Goal: Communication & Community: Connect with others

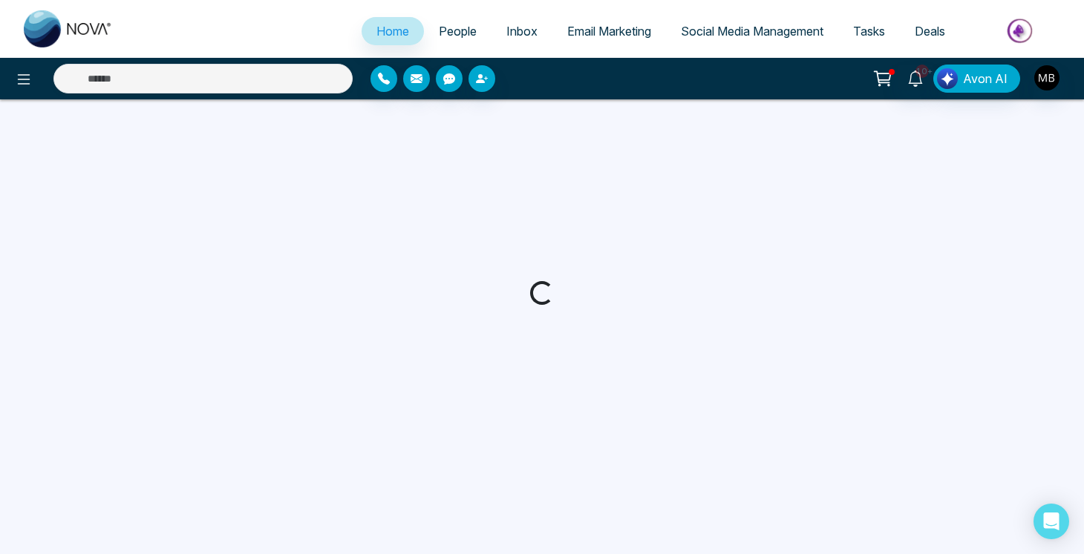
select select "*"
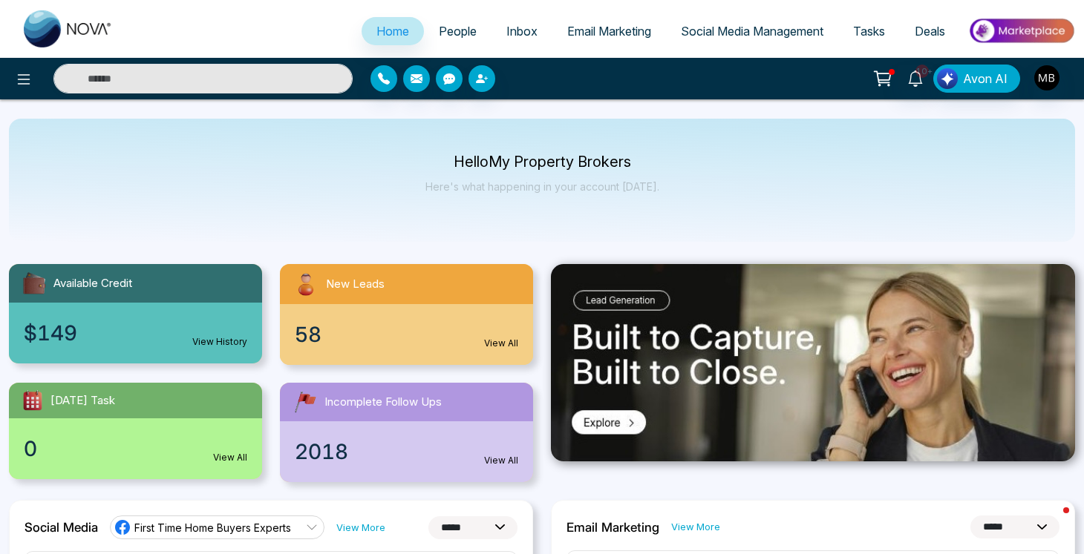
click at [125, 334] on div "$149 View History" at bounding box center [135, 333] width 253 height 61
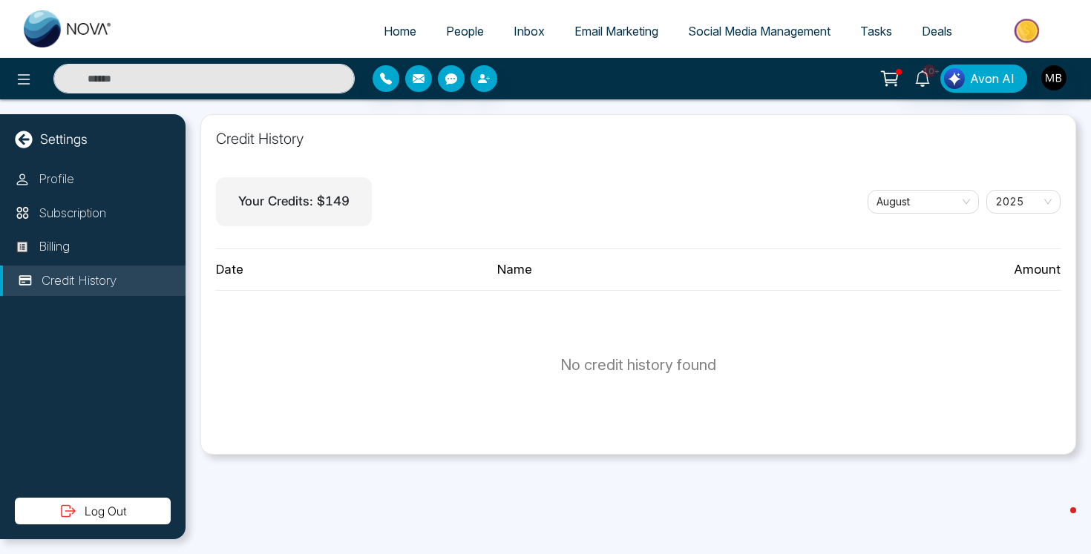
click at [403, 34] on span "Home" at bounding box center [400, 31] width 33 height 15
select select "*"
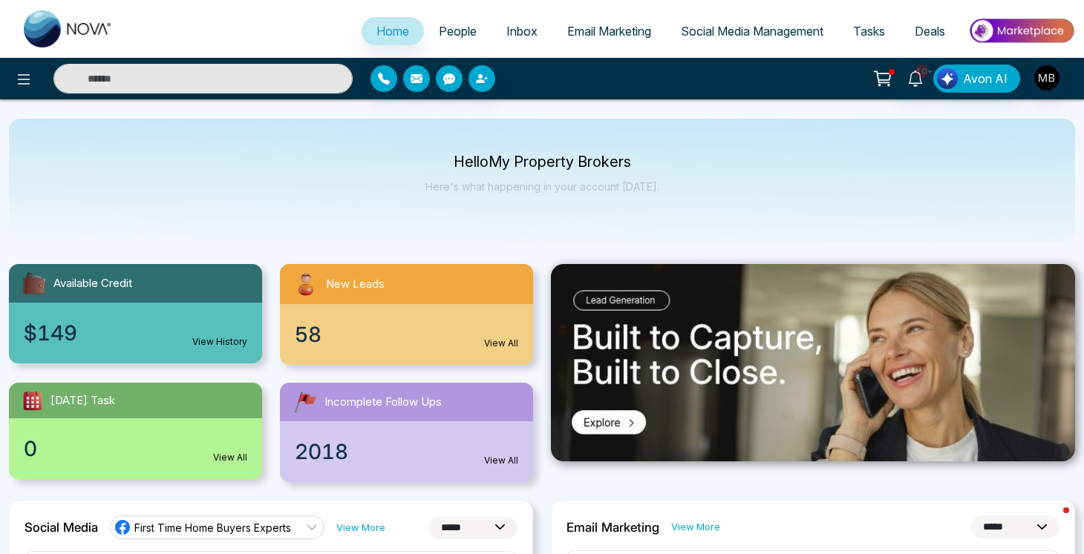
click at [453, 31] on span "People" at bounding box center [458, 31] width 38 height 15
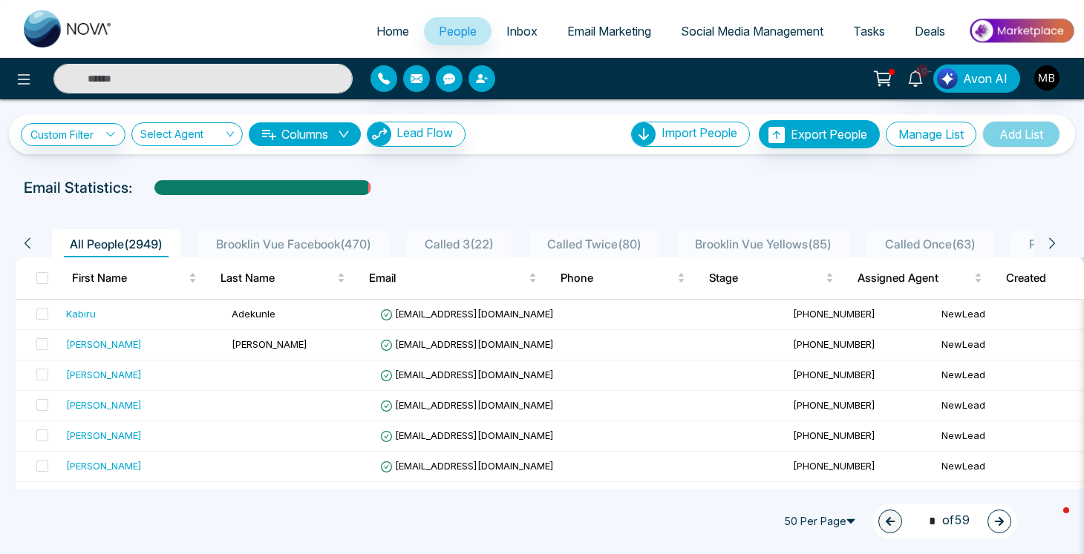
click at [161, 70] on input "text" at bounding box center [202, 79] width 299 height 30
paste input "**********"
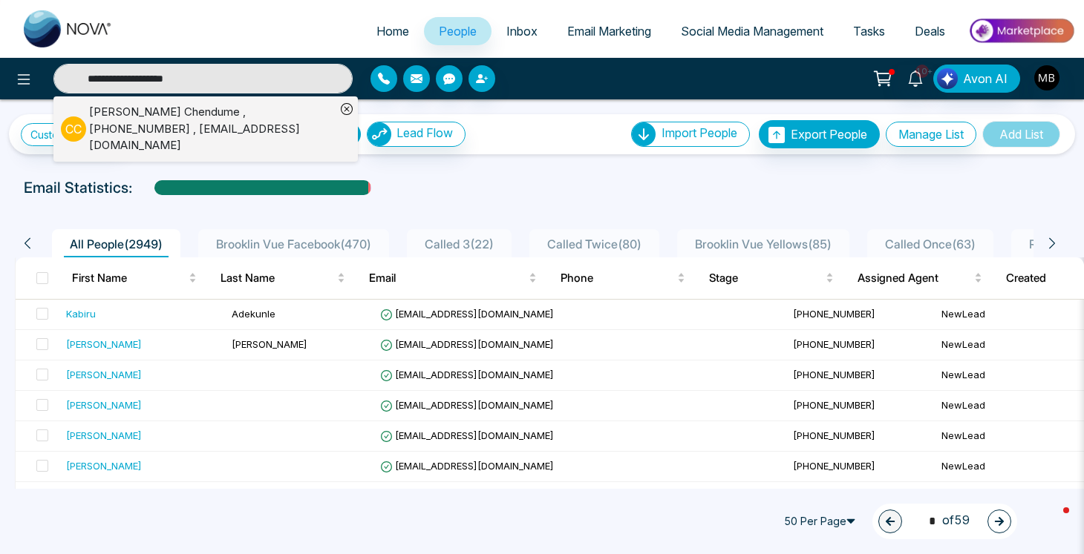
type input "**********"
click at [117, 117] on div "[PERSON_NAME] , [PHONE_NUMBER] , [EMAIL_ADDRESS][DOMAIN_NAME]" at bounding box center [212, 129] width 246 height 50
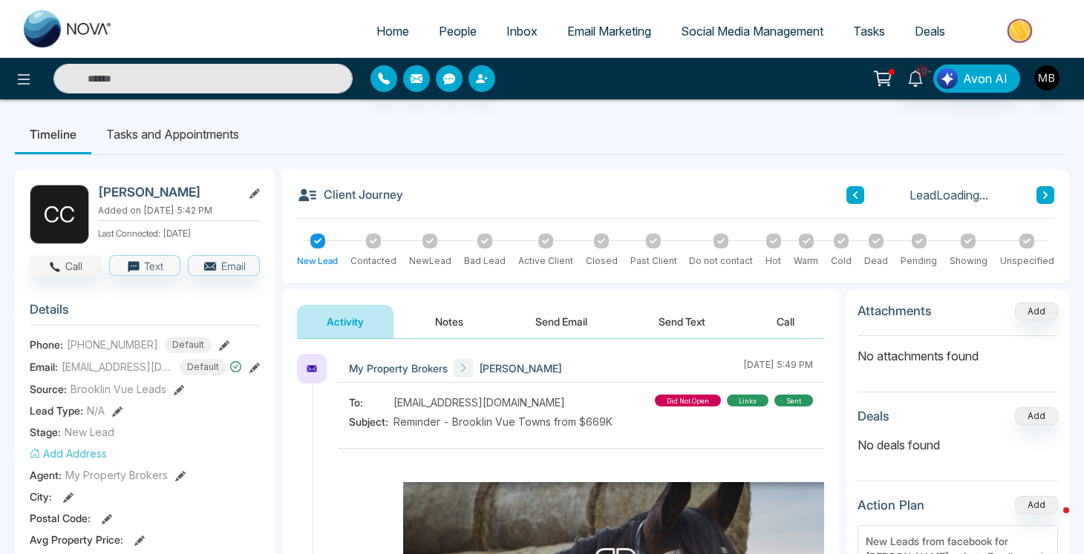
click at [62, 263] on button "Call" at bounding box center [66, 265] width 72 height 21
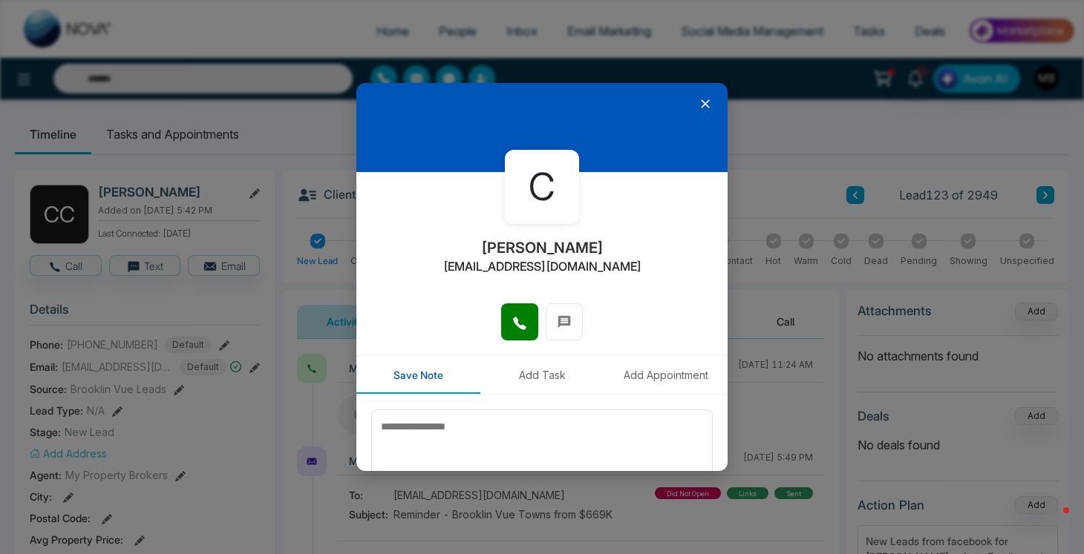
click at [702, 103] on icon at bounding box center [705, 103] width 15 height 15
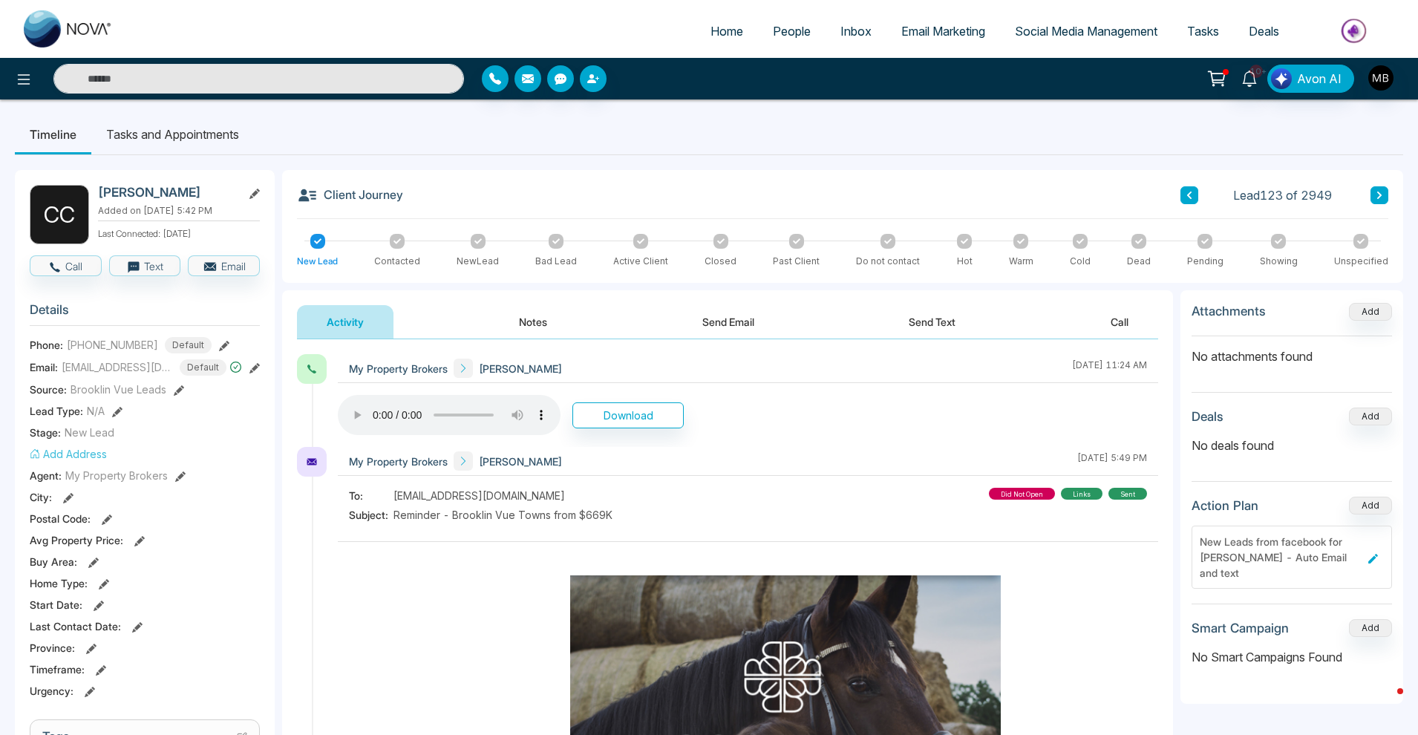
click at [782, 35] on span "People" at bounding box center [792, 31] width 38 height 15
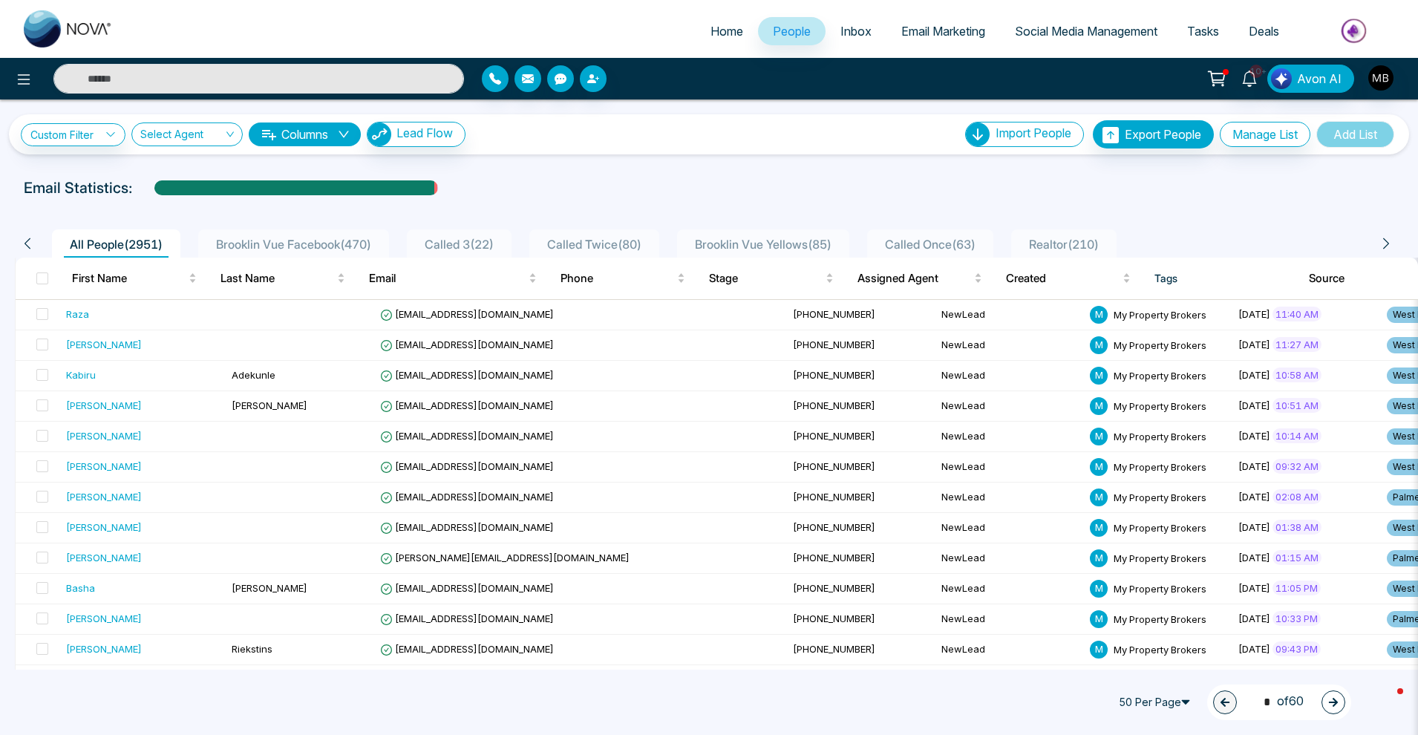
click at [97, 139] on link "Custom Filter" at bounding box center [73, 134] width 105 height 23
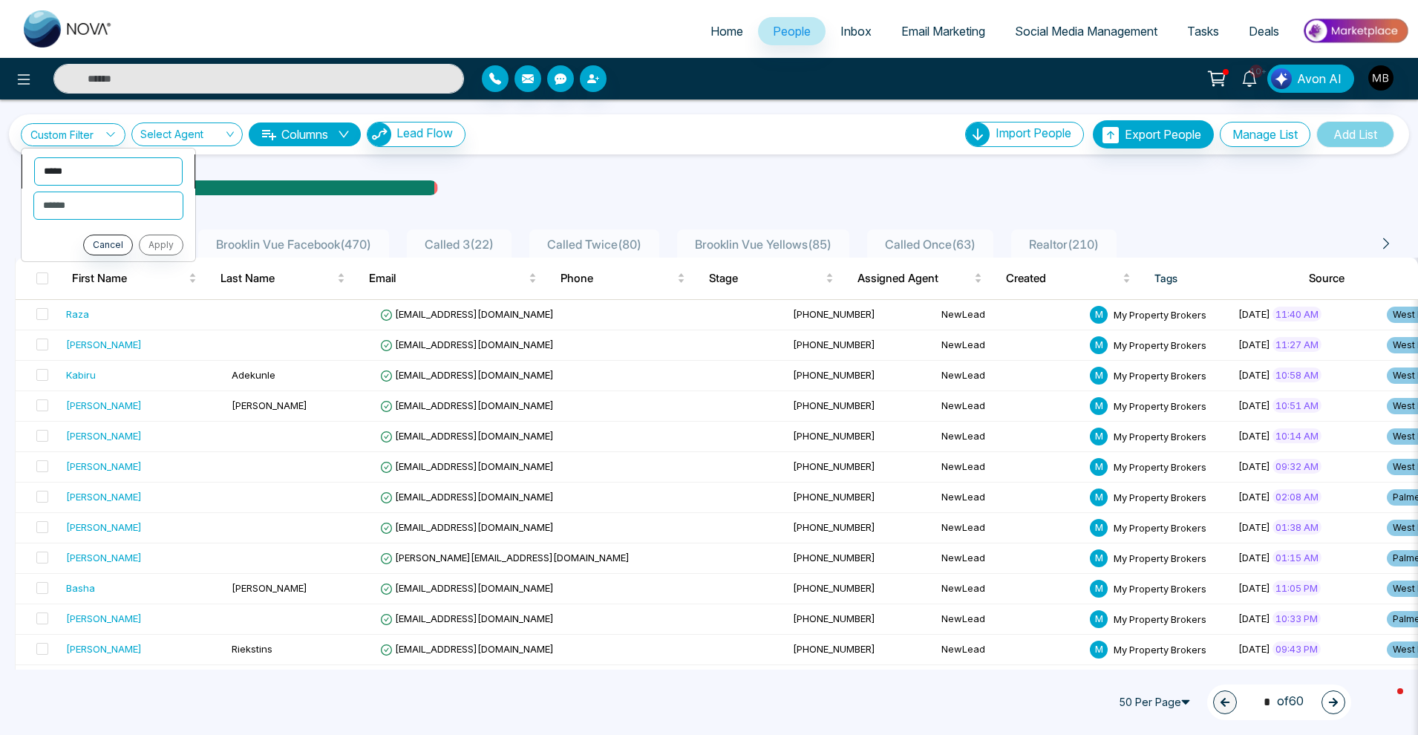
select select "**********"
select select "*********"
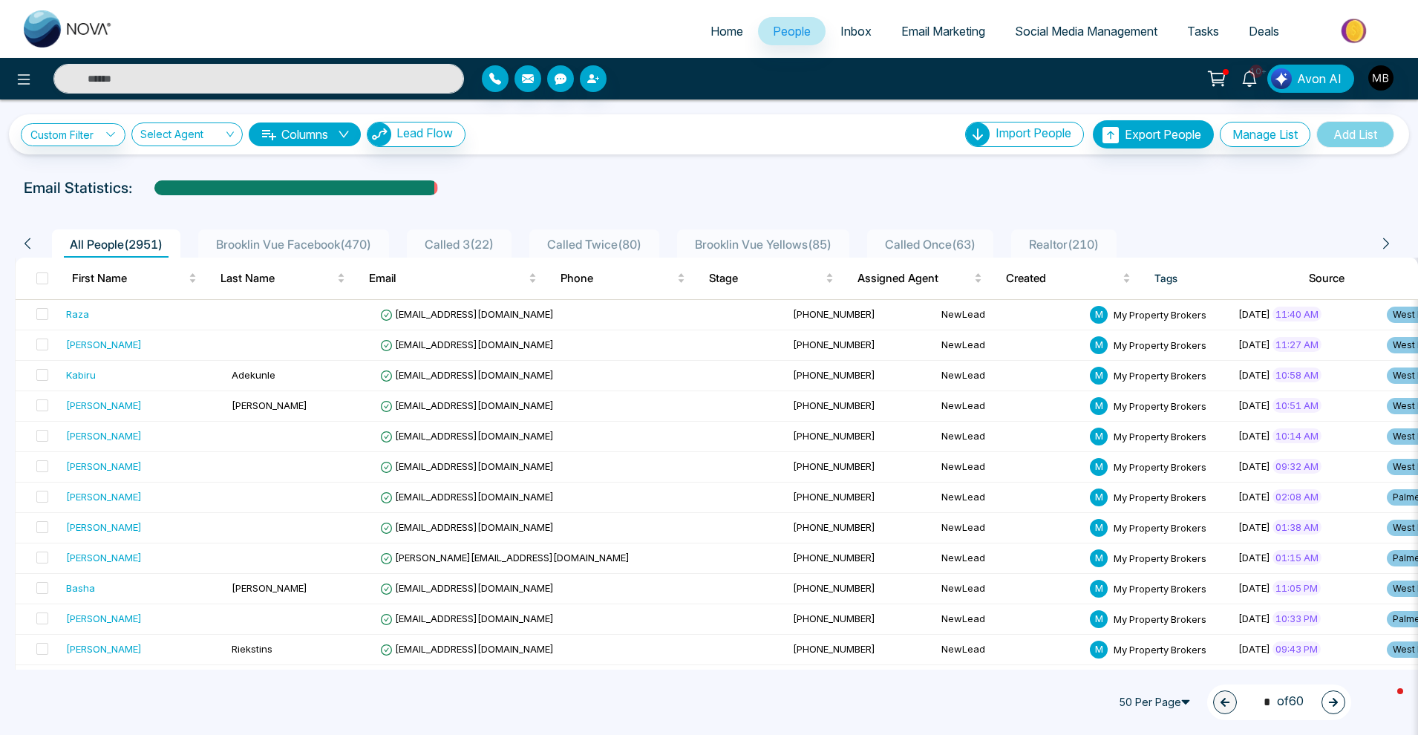
click at [116, 130] on icon at bounding box center [110, 134] width 10 height 10
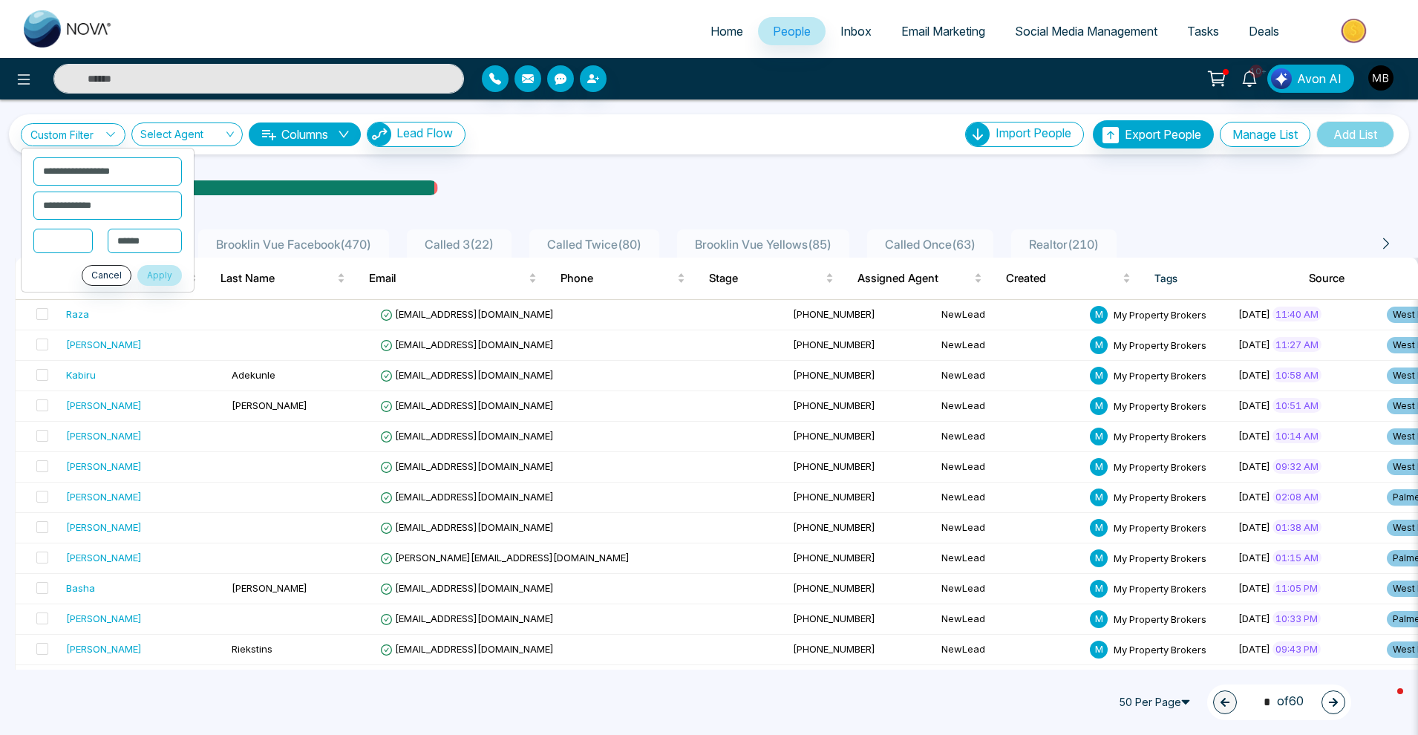
click at [72, 318] on div "Raza" at bounding box center [77, 314] width 23 height 15
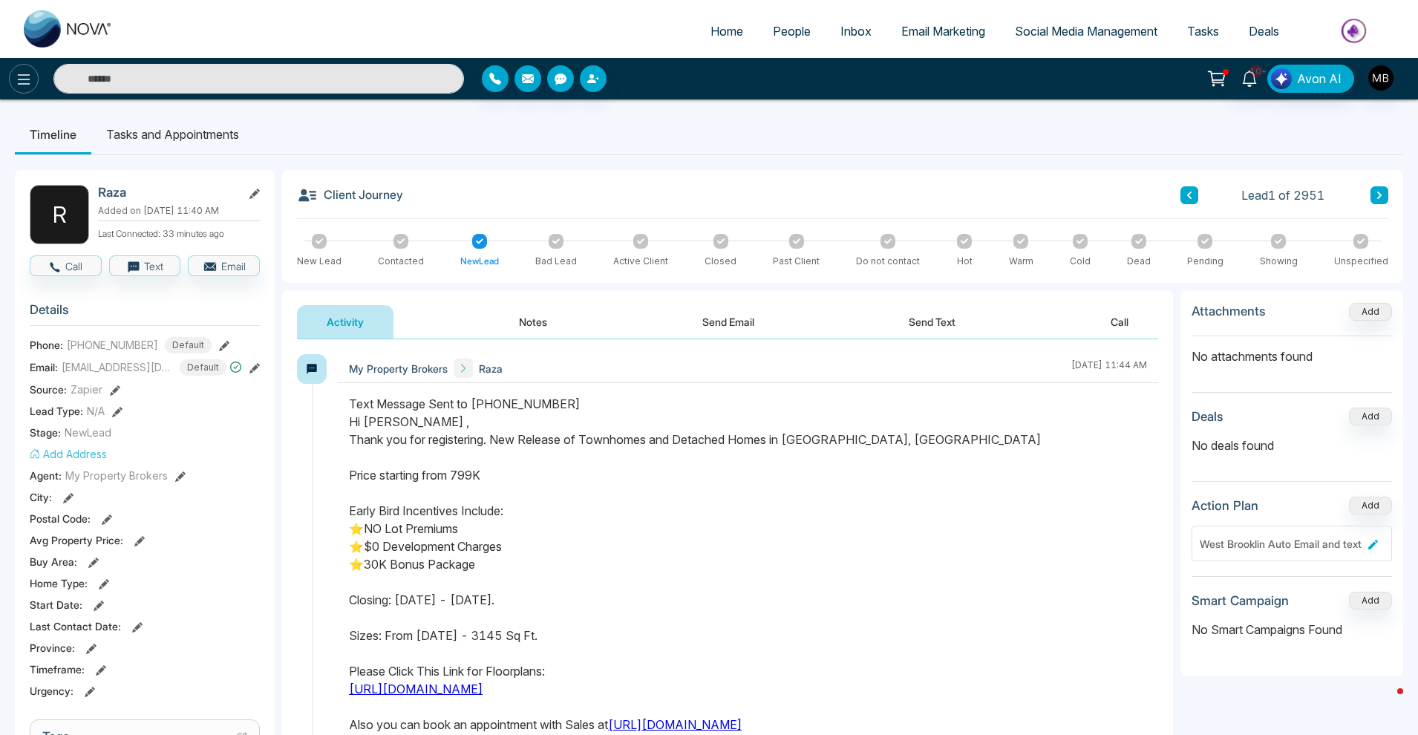
click at [24, 85] on icon at bounding box center [24, 80] width 18 height 18
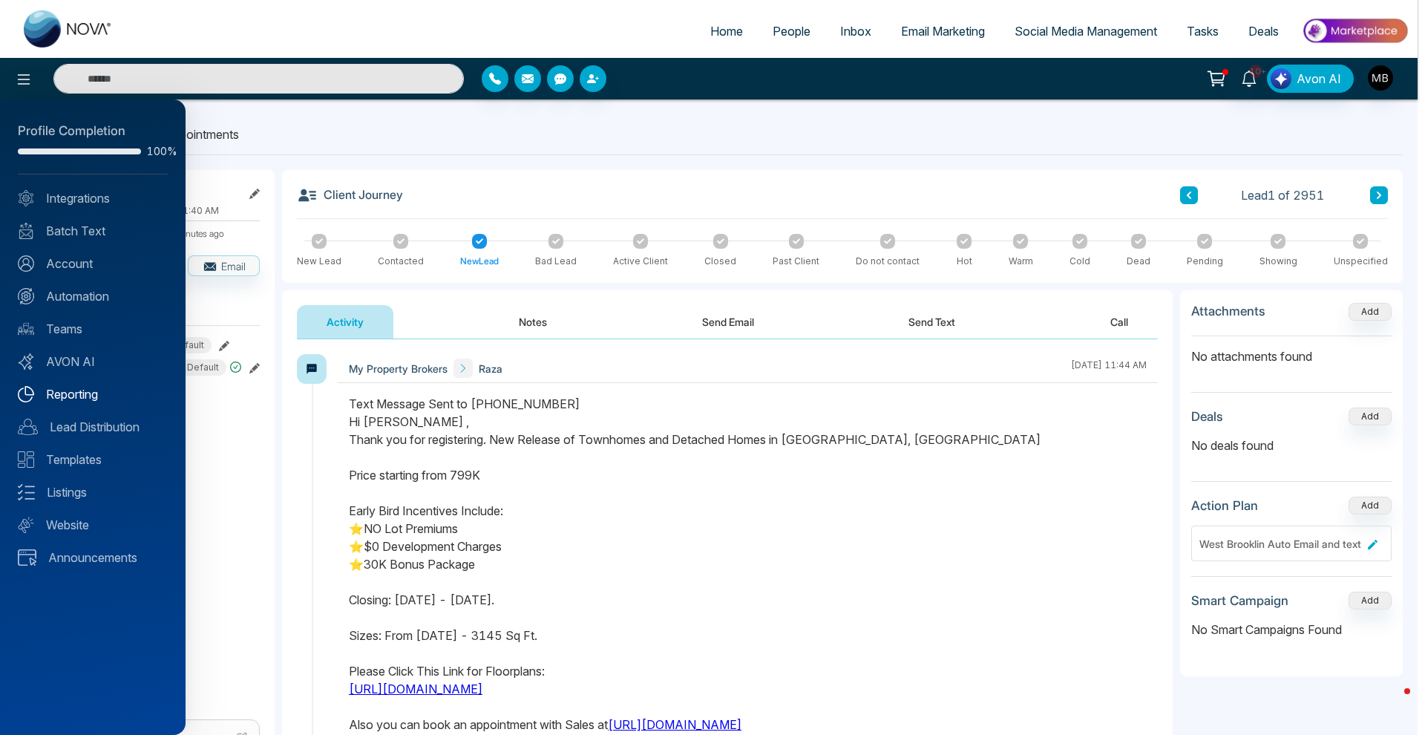
click at [76, 390] on link "Reporting" at bounding box center [93, 394] width 150 height 18
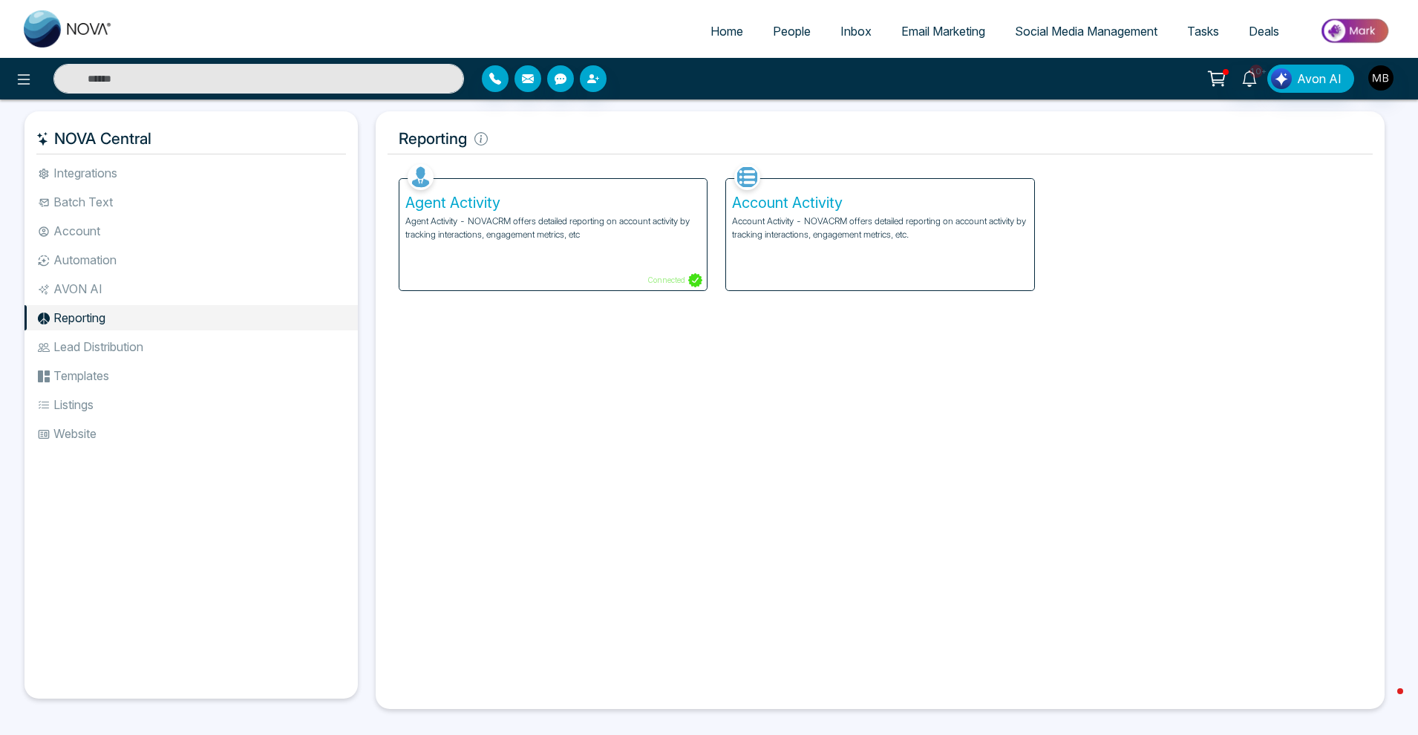
click at [544, 245] on div "Agent Activity Agent Activity - NOVACRM offers detailed reporting on account ac…" at bounding box center [552, 234] width 307 height 111
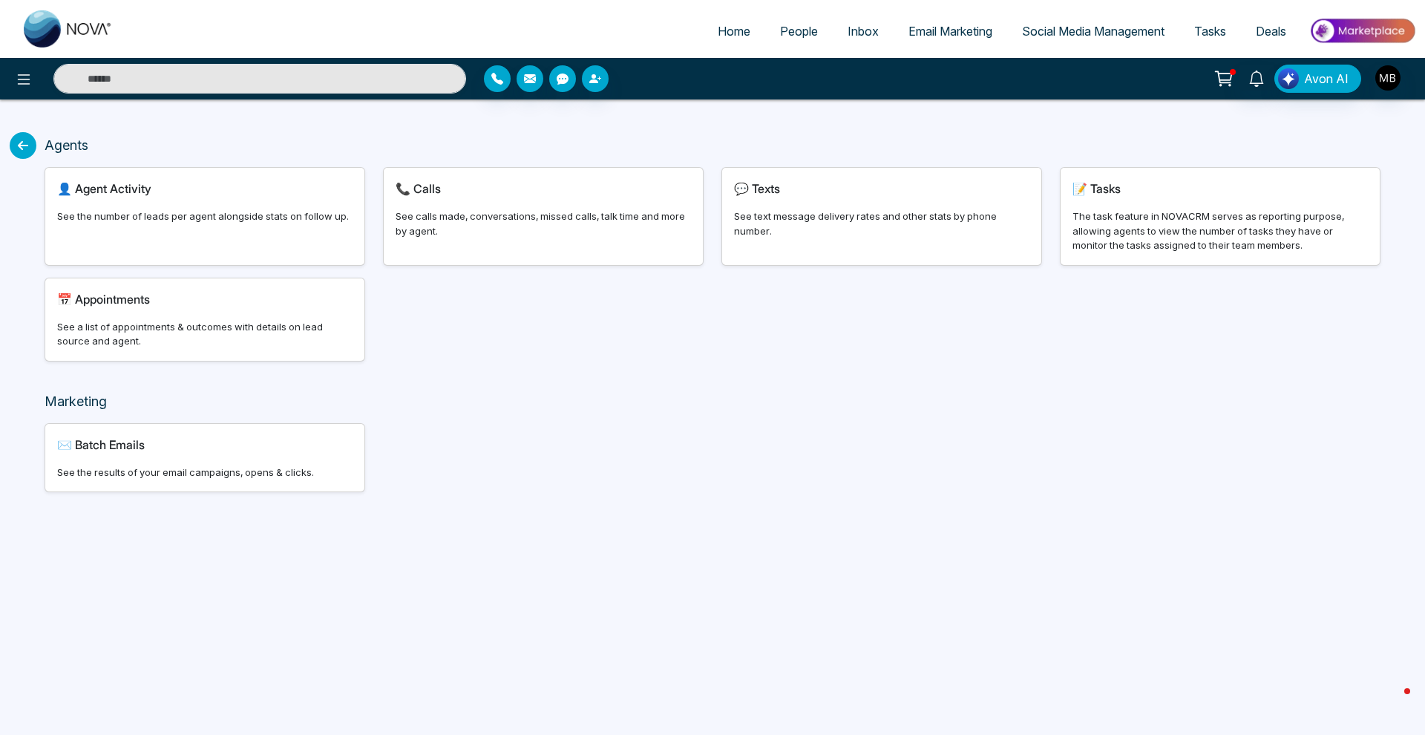
click at [465, 234] on div "See calls made, conversations, missed calls, talk time and more by agent." at bounding box center [543, 223] width 295 height 29
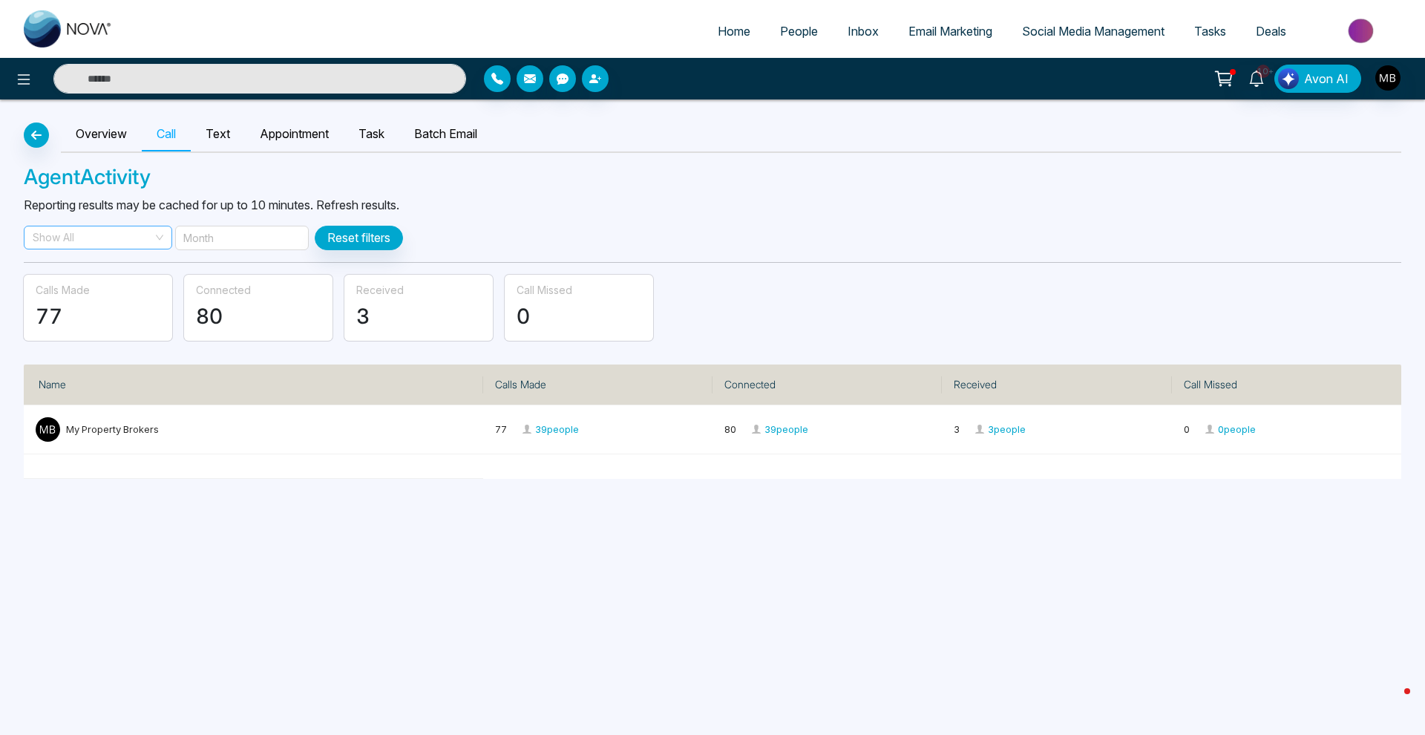
click at [127, 246] on span "Show All" at bounding box center [98, 237] width 131 height 22
click at [125, 271] on div "My Property Brokers (me)" at bounding box center [98, 266] width 131 height 16
click at [120, 238] on span "My Property Brokers (me)" at bounding box center [98, 237] width 131 height 22
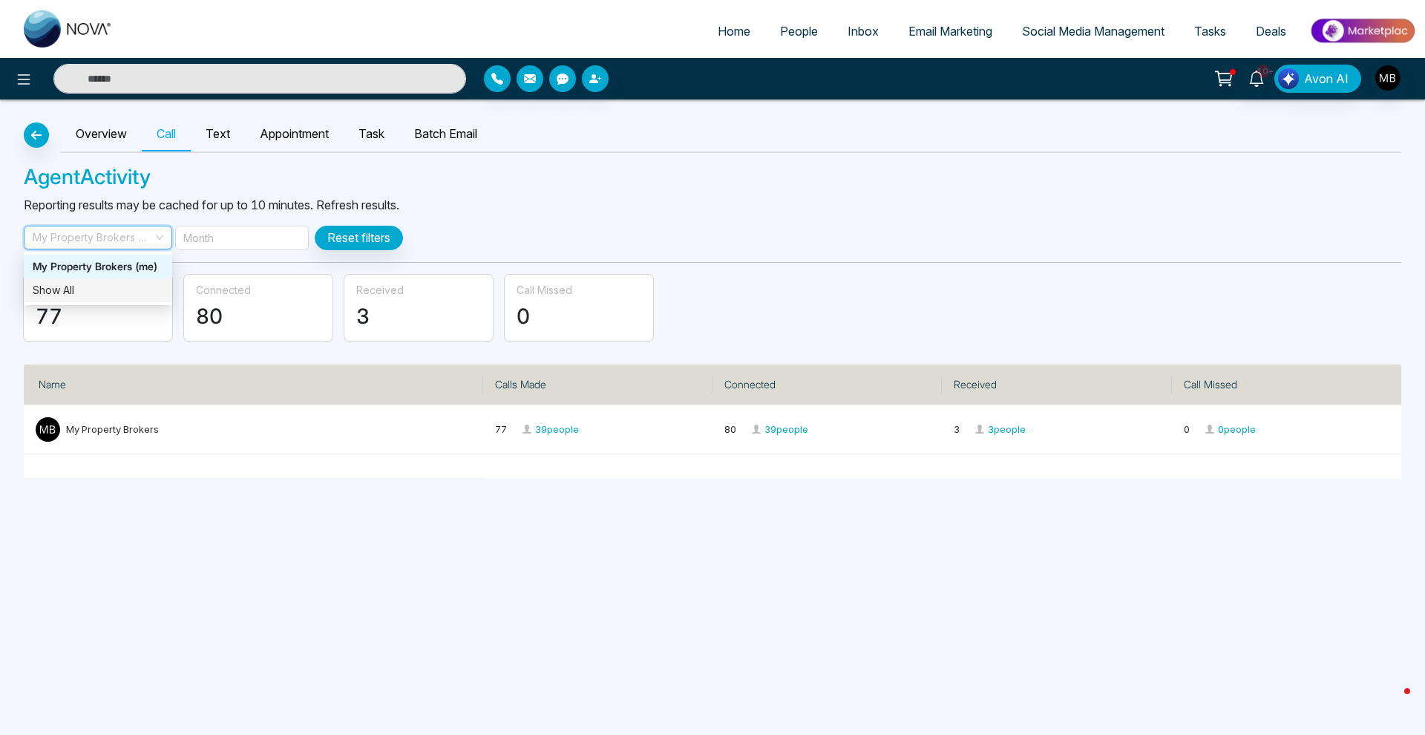
click at [109, 289] on div "Show All" at bounding box center [98, 290] width 131 height 16
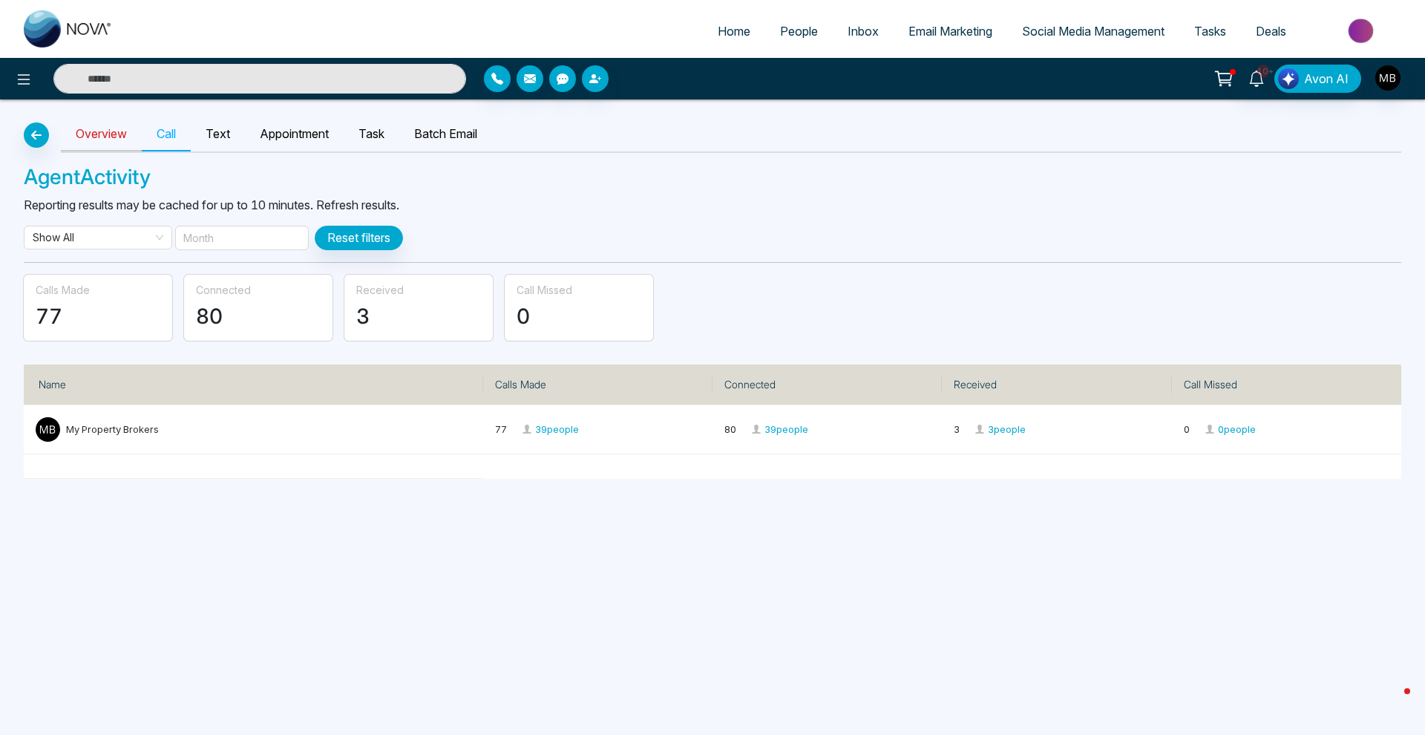
click at [117, 140] on link "Overview" at bounding box center [101, 134] width 81 height 34
select select "***"
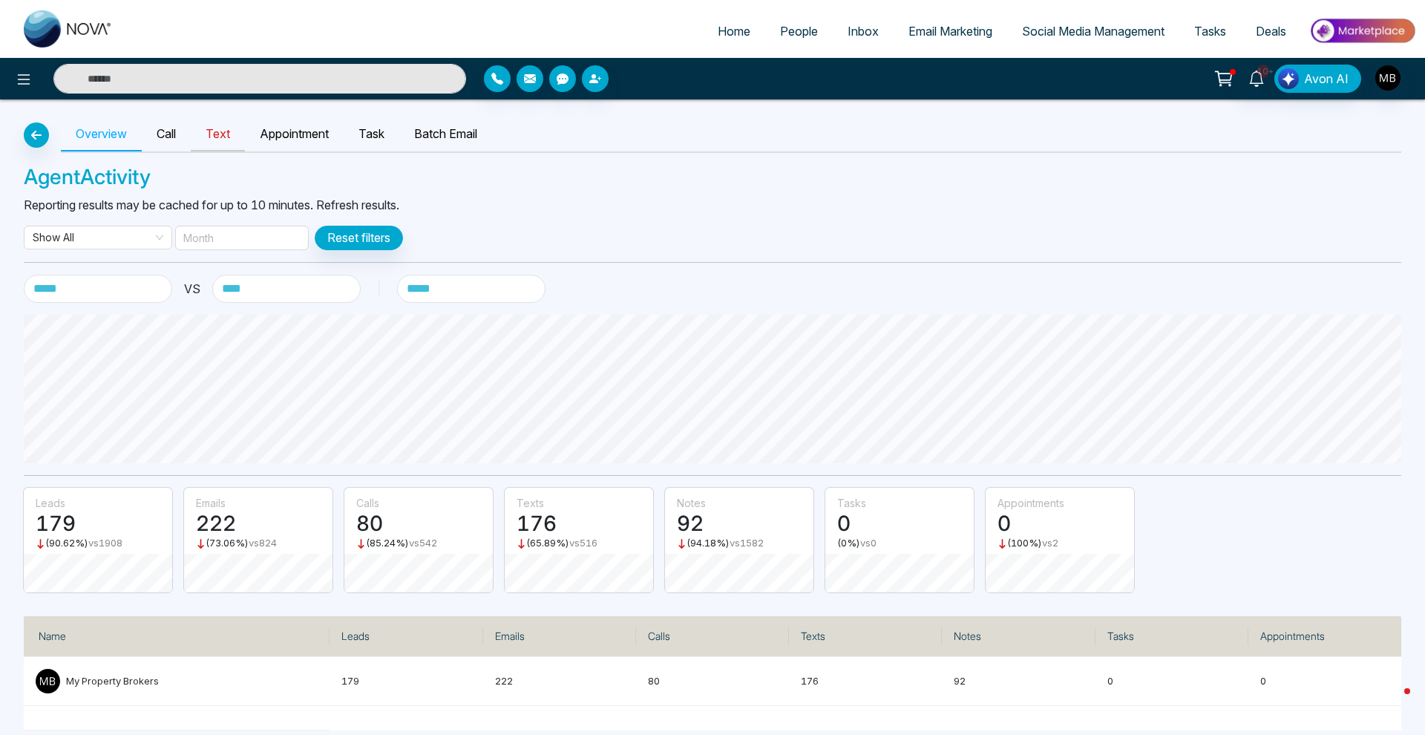
click at [217, 140] on link "Text" at bounding box center [218, 134] width 54 height 34
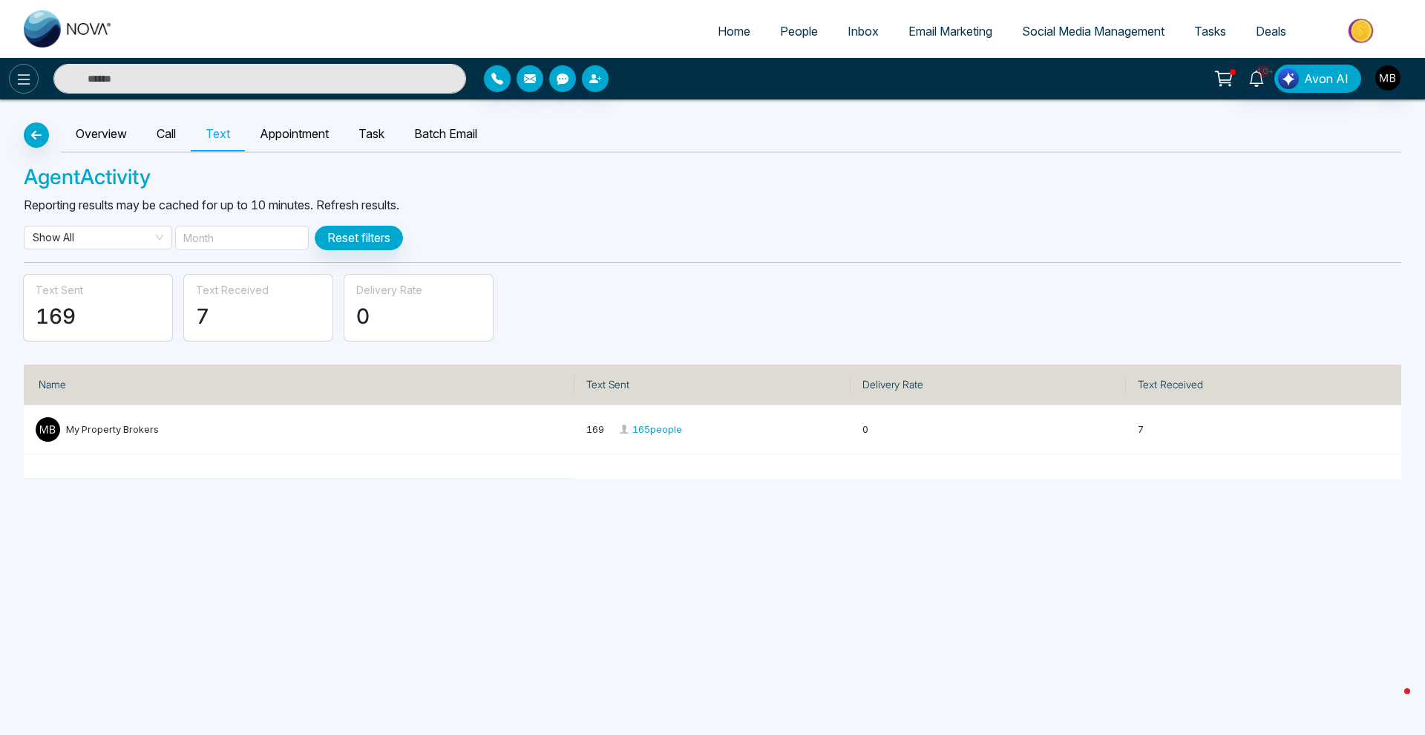
click at [26, 81] on icon at bounding box center [24, 80] width 18 height 18
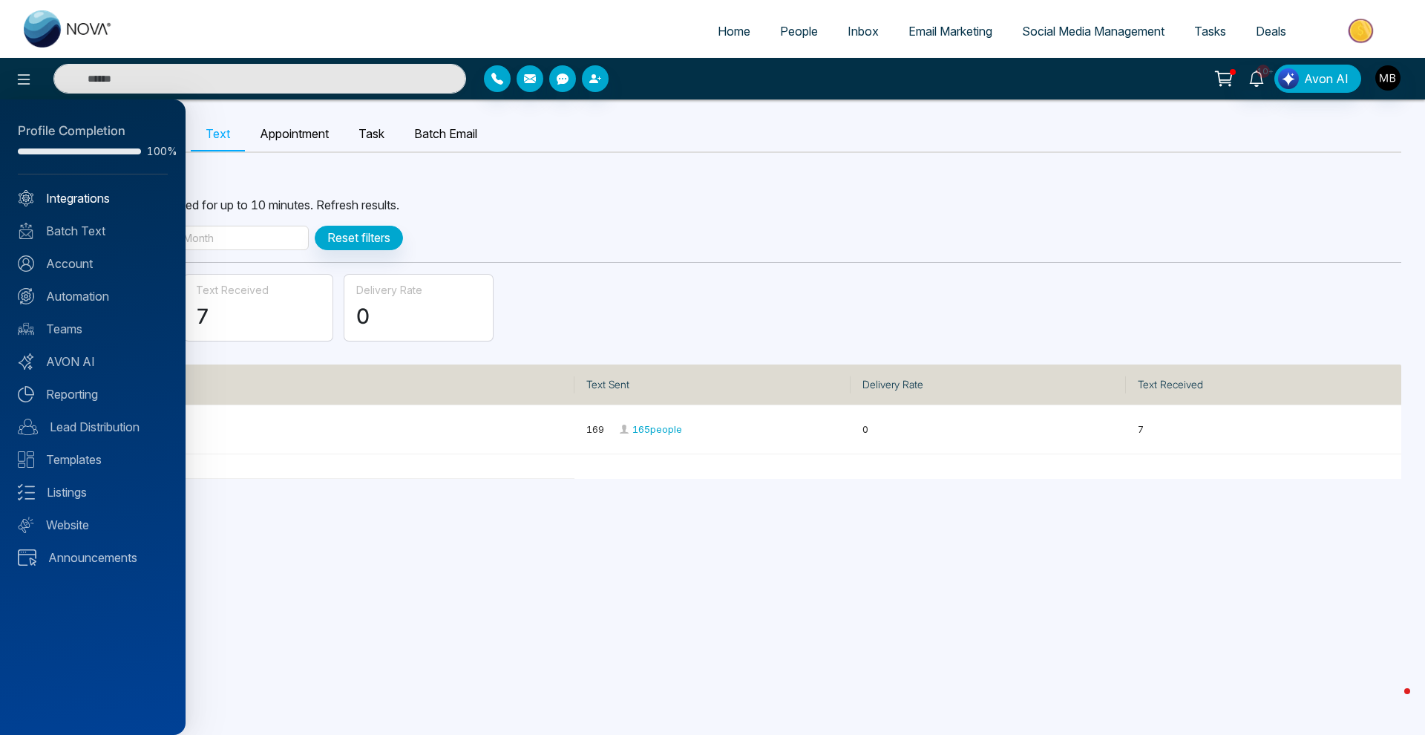
click at [79, 196] on link "Integrations" at bounding box center [93, 198] width 150 height 18
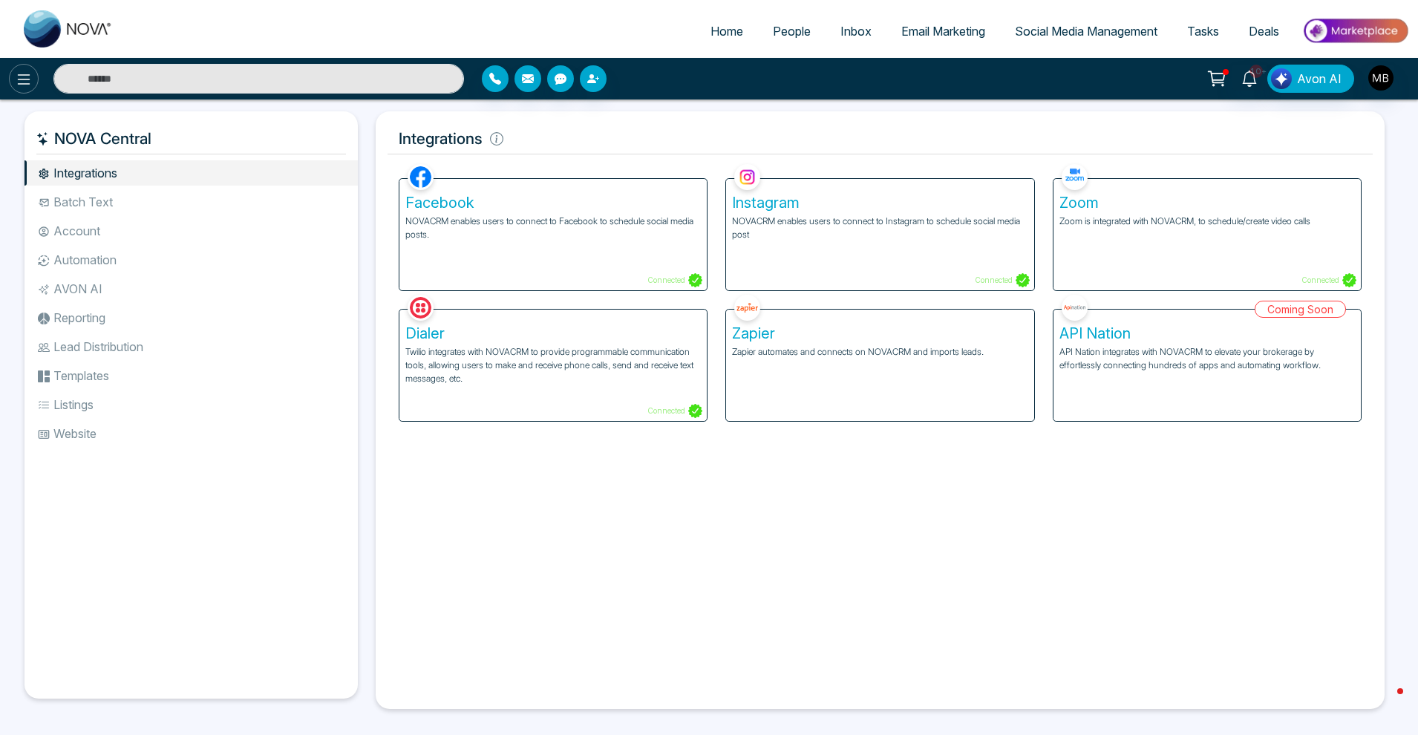
click at [30, 78] on icon at bounding box center [24, 80] width 18 height 18
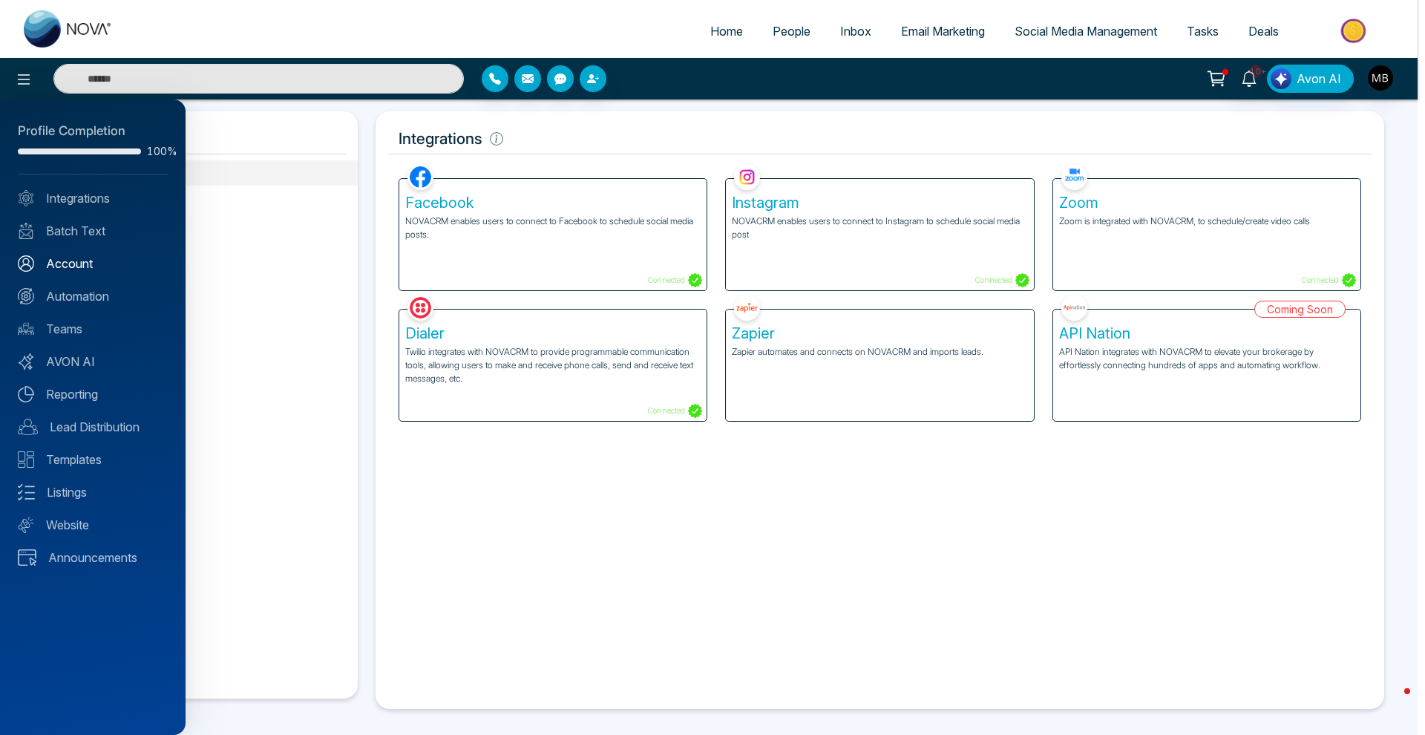
click at [73, 266] on link "Account" at bounding box center [93, 264] width 150 height 18
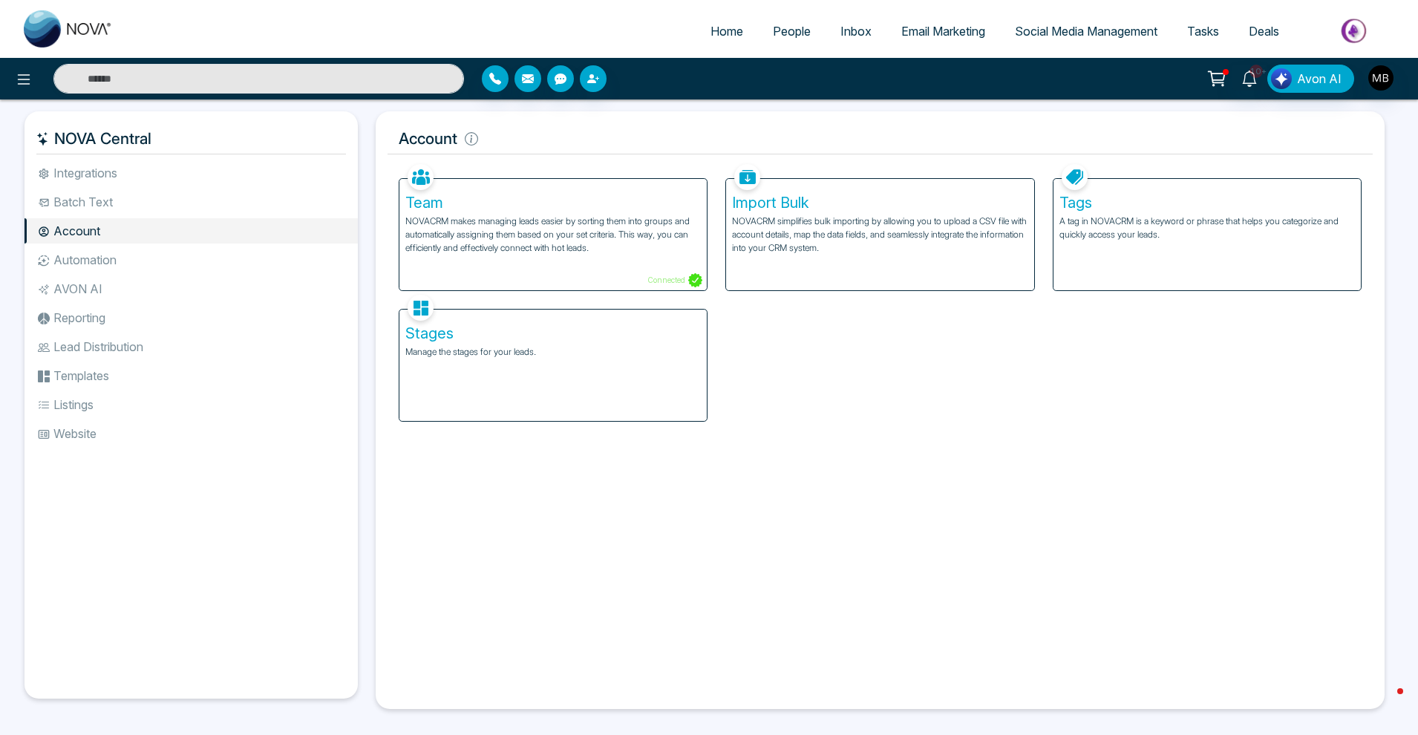
click at [786, 31] on span "People" at bounding box center [792, 31] width 38 height 15
